Goal: Task Accomplishment & Management: Manage account settings

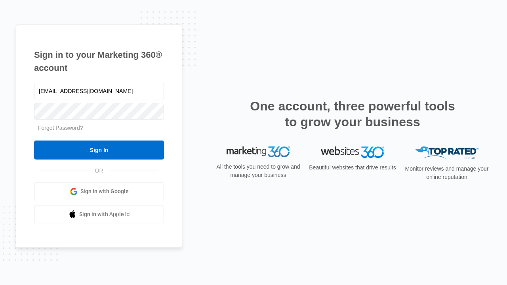
type input "dankie614@gmail.com"
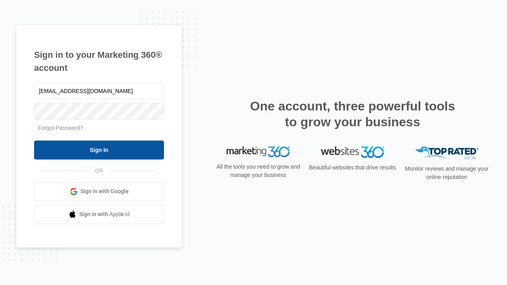
click at [99, 150] on input "Sign In" at bounding box center [99, 150] width 130 height 19
